Goal: Task Accomplishment & Management: Manage account settings

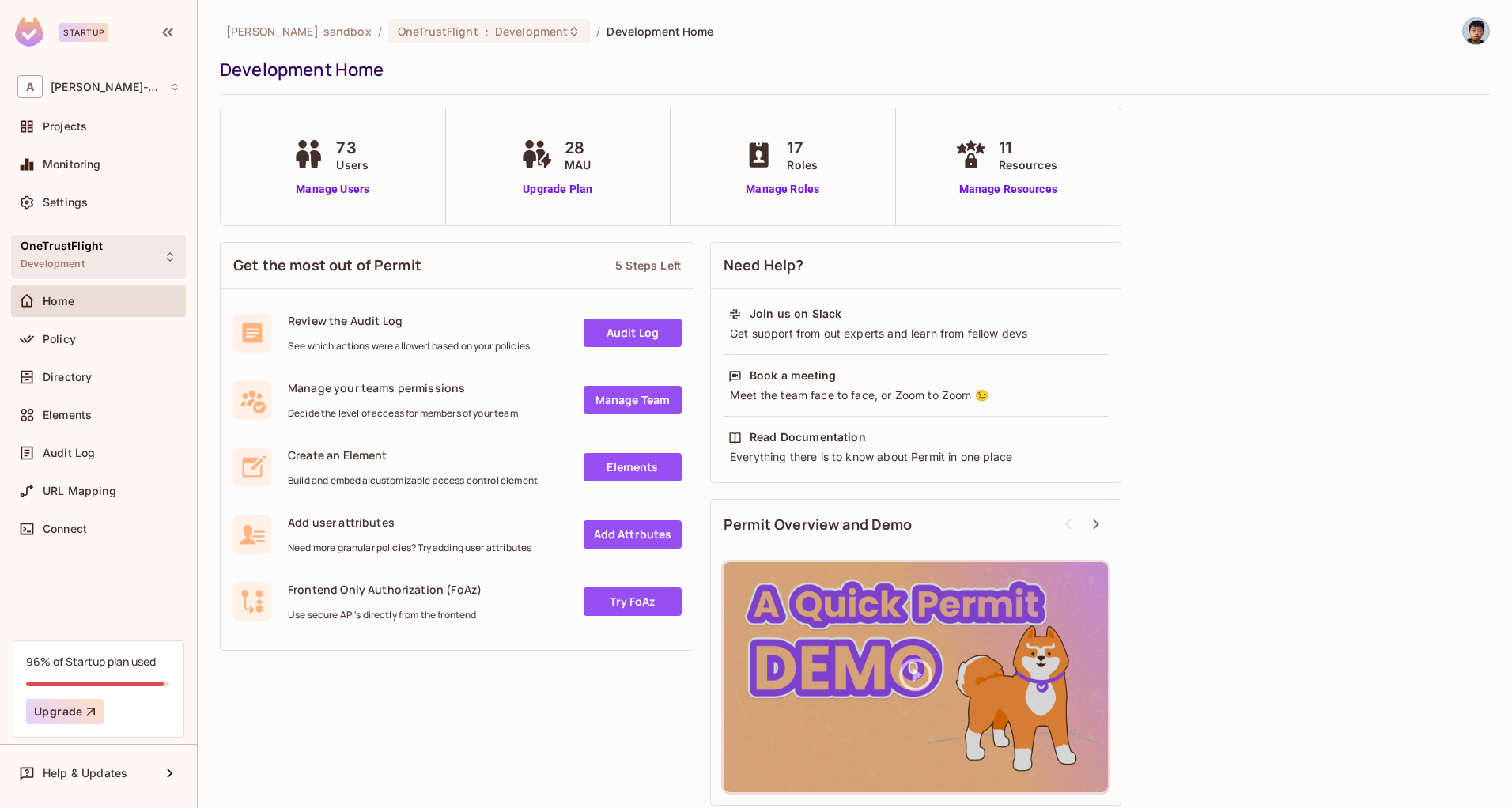
click at [86, 254] on div "OneTrustFlight Development" at bounding box center [62, 257] width 82 height 34
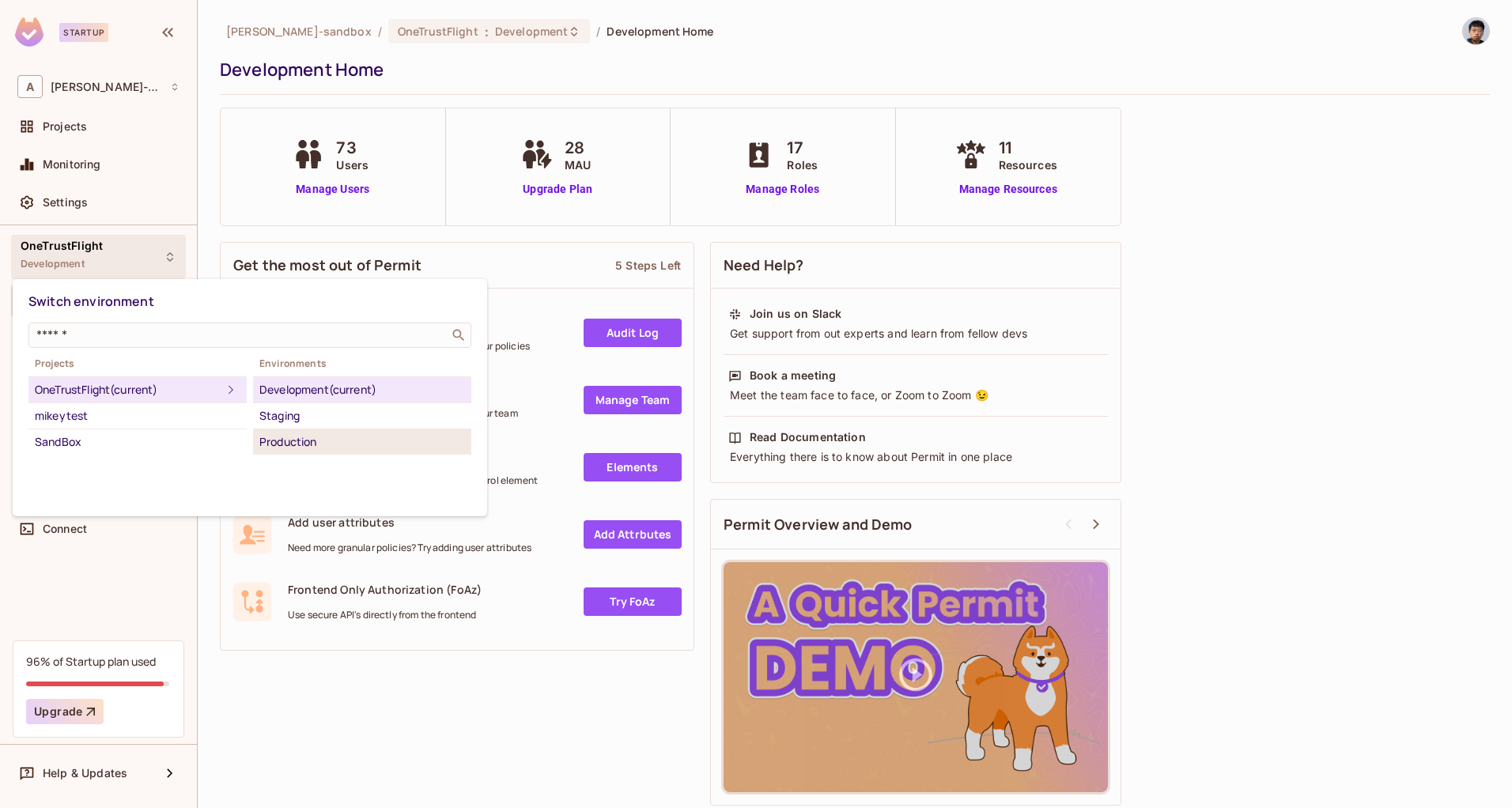
click at [298, 443] on div "Production" at bounding box center [363, 441] width 206 height 19
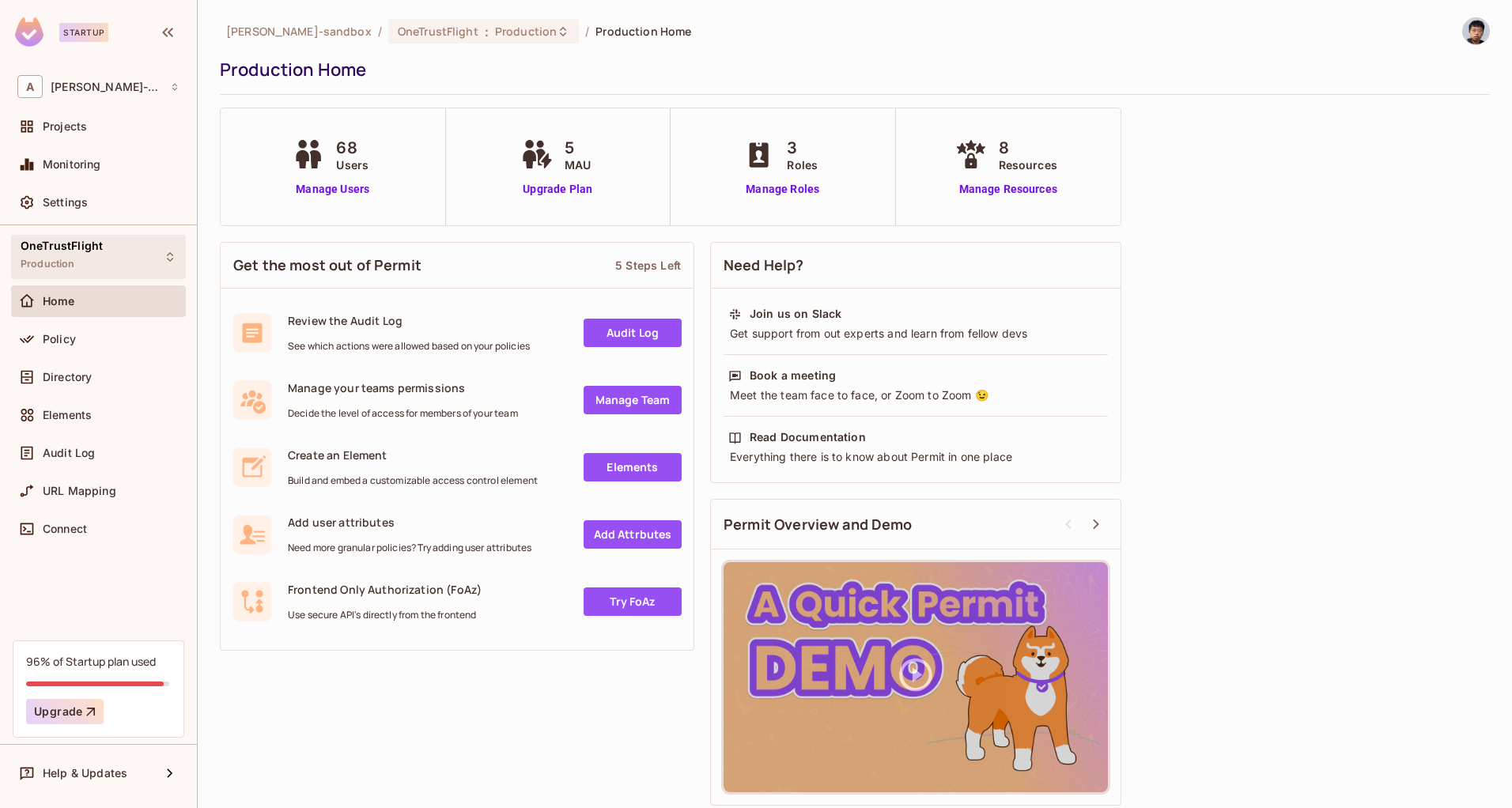
click at [114, 260] on div "OneTrustFlight Production" at bounding box center [98, 257] width 175 height 44
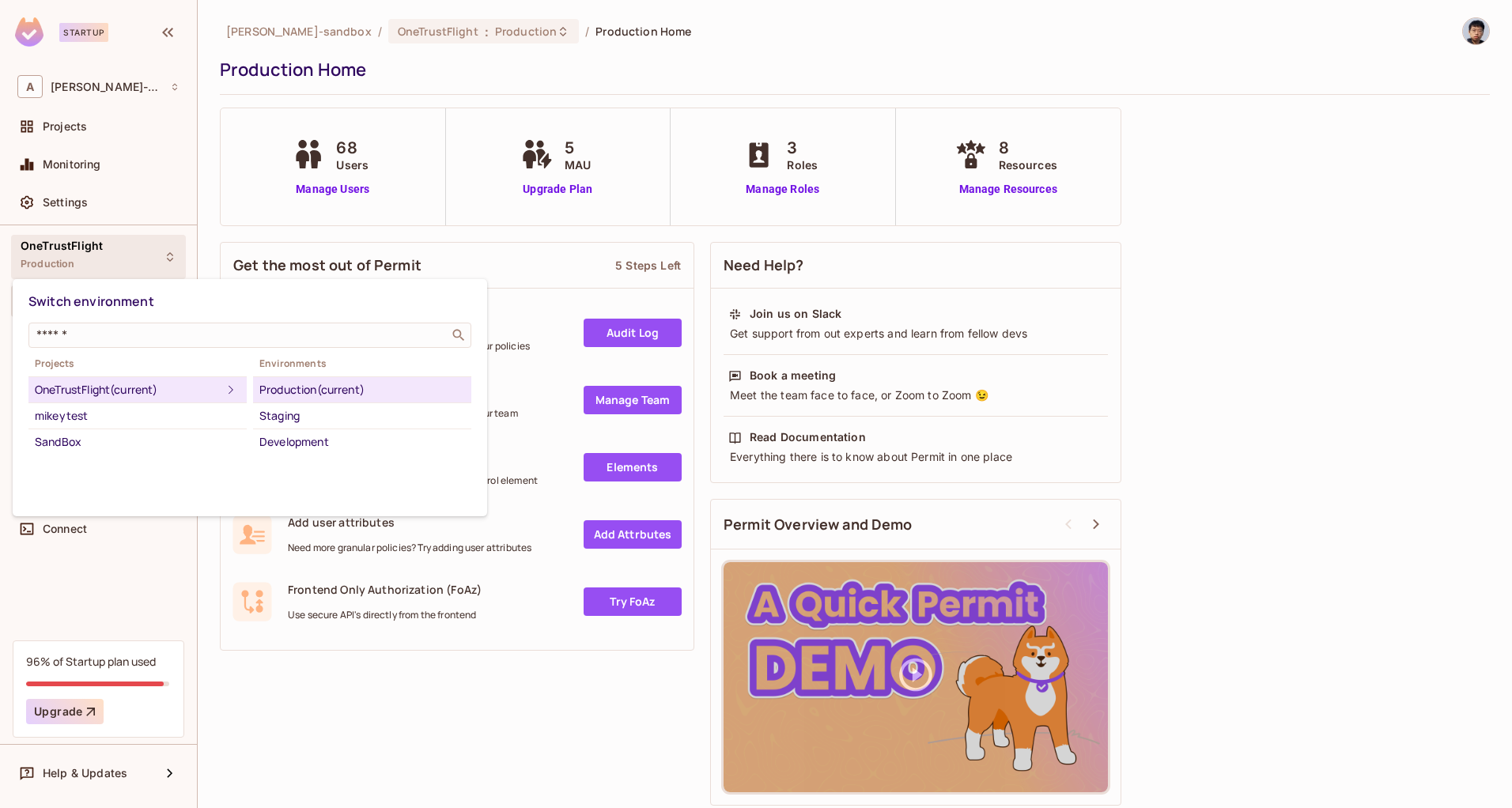
click at [114, 260] on div at bounding box center [756, 404] width 1512 height 808
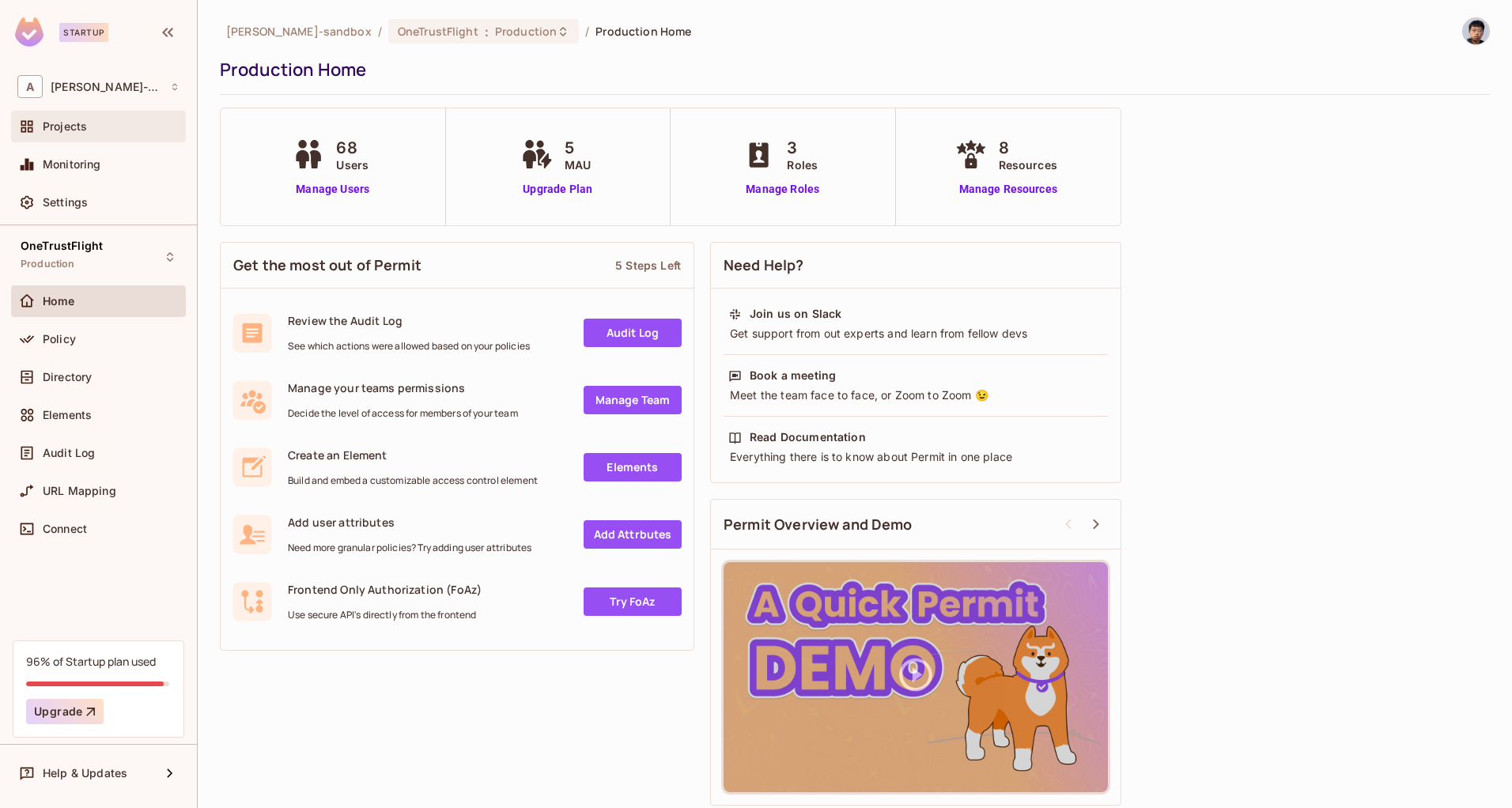
click at [105, 134] on div "Projects" at bounding box center [98, 126] width 162 height 19
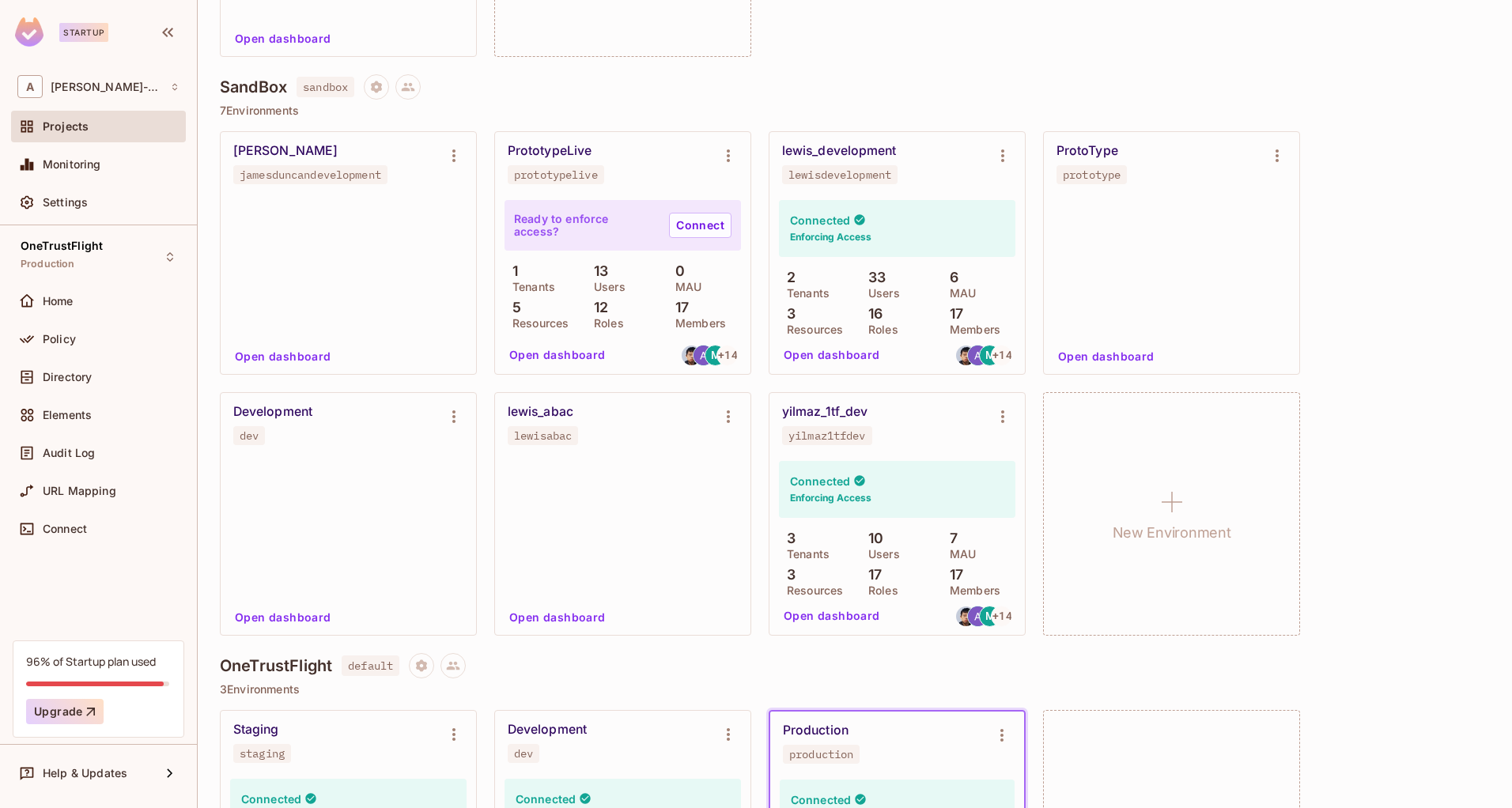
scroll to position [563, 0]
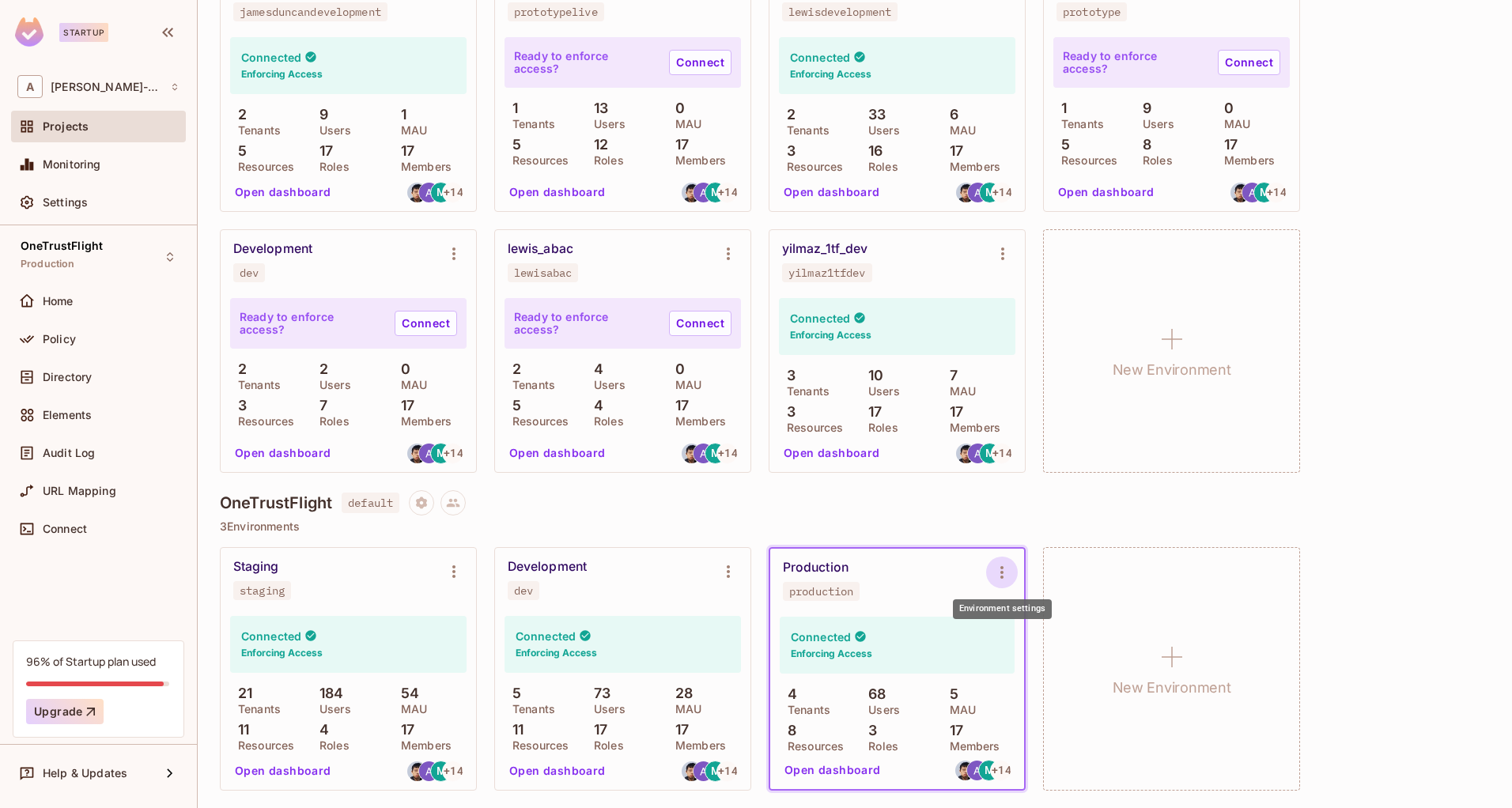
click at [1002, 573] on icon "Environment settings" at bounding box center [1001, 571] width 19 height 19
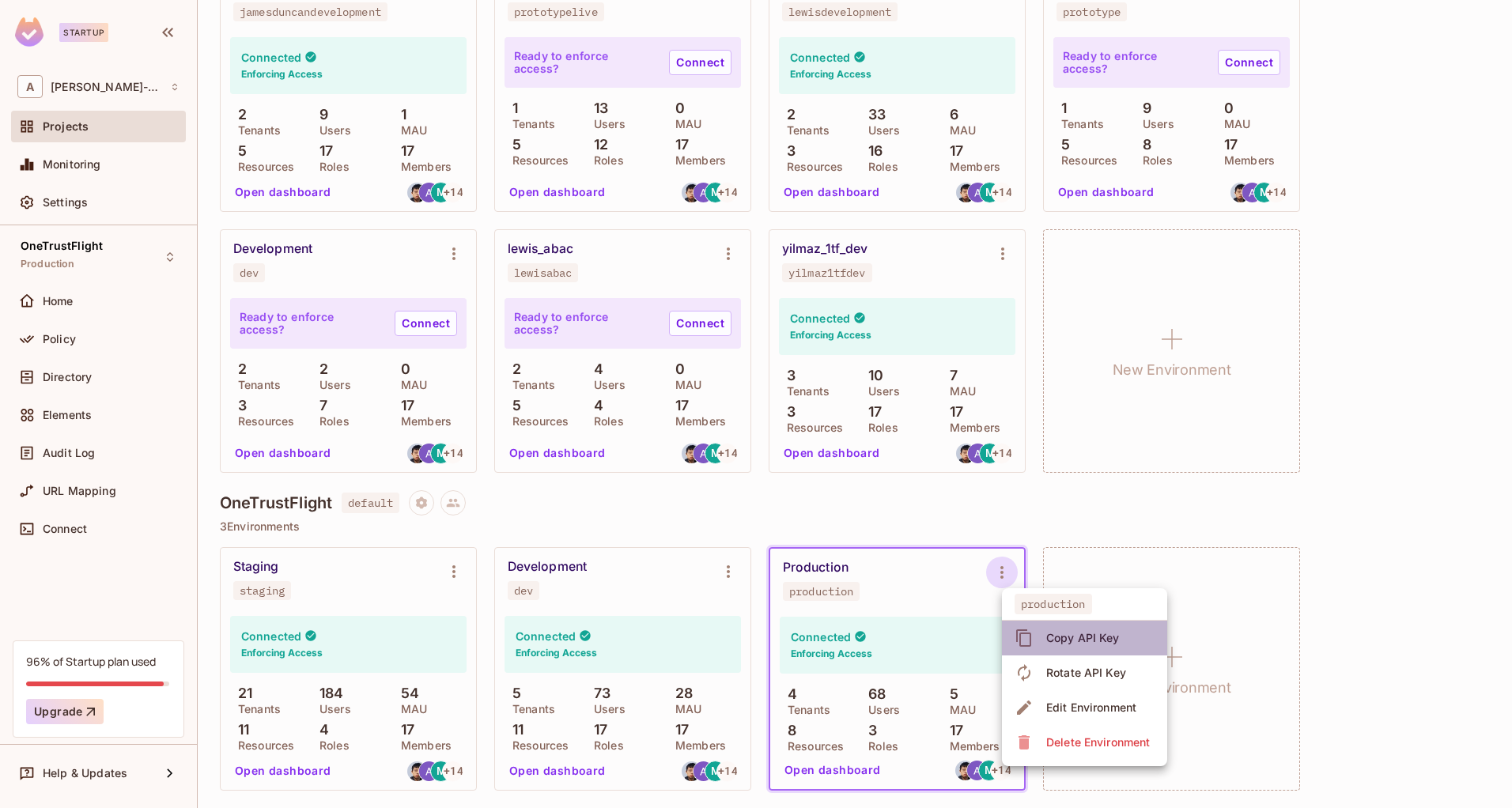
click at [1084, 639] on div "Copy API Key" at bounding box center [1083, 638] width 74 height 16
